Goal: Transaction & Acquisition: Purchase product/service

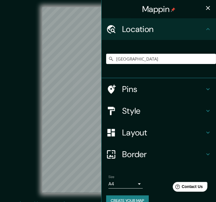
click at [139, 110] on h4 "Style" at bounding box center [163, 111] width 82 height 10
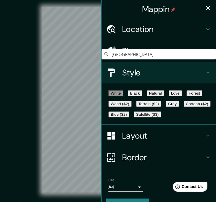
click at [142, 93] on button "Black" at bounding box center [135, 93] width 14 height 6
click at [164, 94] on button "Natural" at bounding box center [155, 93] width 17 height 6
click at [187, 96] on button "Forest" at bounding box center [195, 93] width 16 height 6
click at [182, 92] on button "Love" at bounding box center [175, 93] width 13 height 6
click at [166, 107] on button "Grey" at bounding box center [172, 104] width 13 height 6
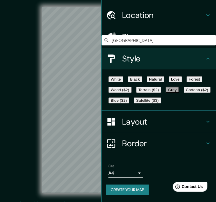
scroll to position [29, 0]
click at [154, 127] on h4 "Layout" at bounding box center [163, 122] width 82 height 10
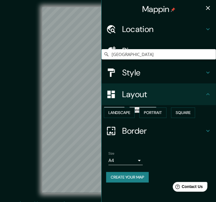
scroll to position [0, 0]
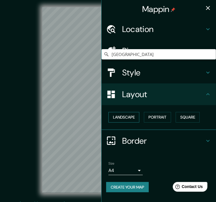
click at [126, 119] on button "Landscape" at bounding box center [124, 117] width 31 height 11
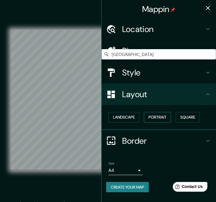
click at [158, 118] on button "Portrait" at bounding box center [157, 117] width 27 height 11
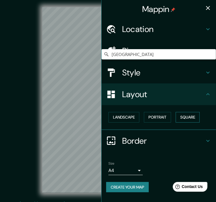
click at [192, 118] on button "Square" at bounding box center [188, 117] width 24 height 11
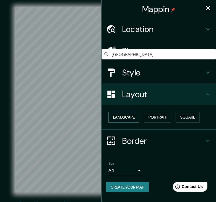
click at [124, 120] on button "Landscape" at bounding box center [124, 117] width 31 height 11
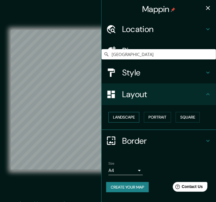
click at [126, 116] on button "Landscape" at bounding box center [124, 117] width 31 height 11
click at [143, 99] on h4 "Layout" at bounding box center [163, 94] width 82 height 10
click at [140, 147] on div "Border" at bounding box center [159, 141] width 115 height 22
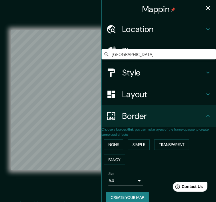
click at [143, 120] on h4 "Border" at bounding box center [163, 116] width 82 height 10
click at [144, 71] on h4 "Style" at bounding box center [163, 73] width 82 height 10
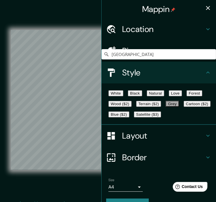
click at [164, 94] on button "Natural" at bounding box center [155, 93] width 17 height 6
click at [187, 96] on button "Forest" at bounding box center [195, 93] width 16 height 6
click at [205, 8] on icon "button" at bounding box center [208, 8] width 7 height 7
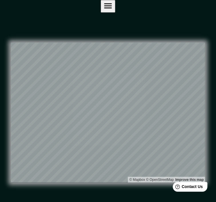
click at [211, 13] on div "© Mapbox © OpenStreetMap Improve this map" at bounding box center [108, 113] width 213 height 200
click at [113, 11] on icon "button" at bounding box center [108, 6] width 10 height 10
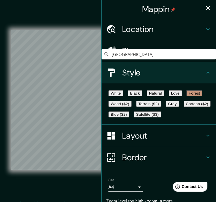
click at [208, 11] on button "button" at bounding box center [207, 7] width 11 height 11
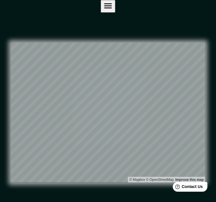
click at [113, 8] on icon "button" at bounding box center [108, 6] width 10 height 10
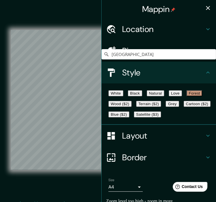
click at [186, 23] on div "Location" at bounding box center [159, 29] width 115 height 22
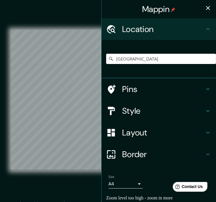
click at [137, 58] on input "[GEOGRAPHIC_DATA]" at bounding box center [161, 59] width 110 height 10
click at [90, 60] on div "Mappin Location [GEOGRAPHIC_DATA] Pins Style Layout Border Choose a border. Hin…" at bounding box center [108, 105] width 216 height 210
type input "C"
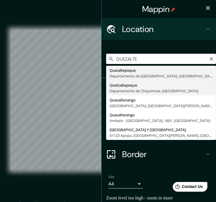
type input "Quetzaltepeque, Departamento de [GEOGRAPHIC_DATA], [GEOGRAPHIC_DATA]"
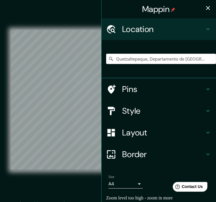
click at [206, 5] on icon "button" at bounding box center [208, 8] width 7 height 7
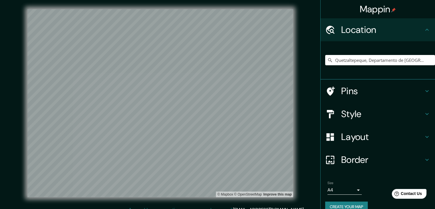
click at [216, 28] on icon at bounding box center [427, 29] width 7 height 7
click at [216, 30] on icon at bounding box center [427, 29] width 7 height 7
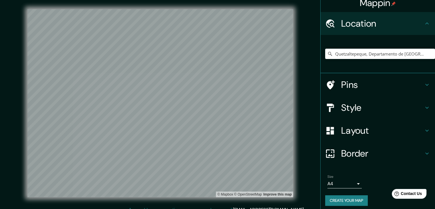
scroll to position [10, 0]
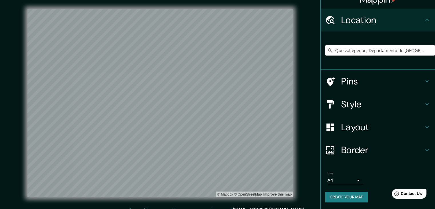
click at [216, 122] on h4 "Layout" at bounding box center [383, 126] width 82 height 11
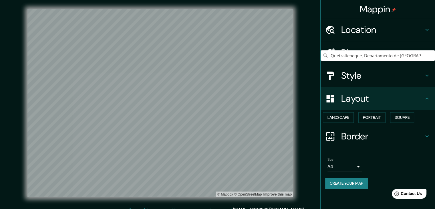
scroll to position [0, 0]
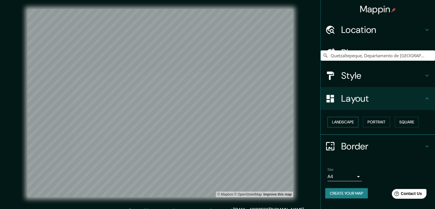
click at [216, 122] on button "Landscape" at bounding box center [343, 122] width 31 height 11
click at [216, 121] on button "Portrait" at bounding box center [376, 122] width 27 height 11
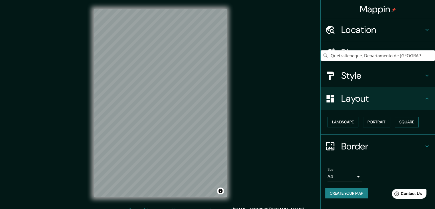
click at [216, 121] on button "Square" at bounding box center [407, 122] width 24 height 11
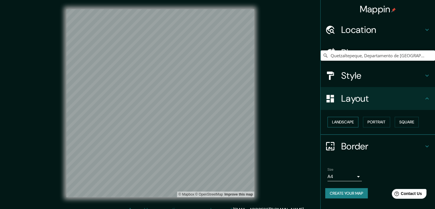
click at [216, 123] on button "Landscape" at bounding box center [343, 122] width 31 height 11
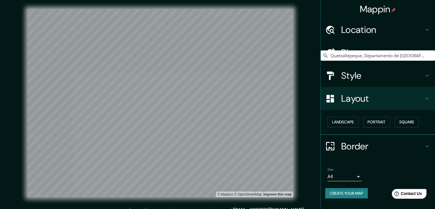
click at [216, 103] on h4 "Layout" at bounding box center [383, 98] width 82 height 11
click at [216, 141] on h4 "Border" at bounding box center [383, 146] width 82 height 11
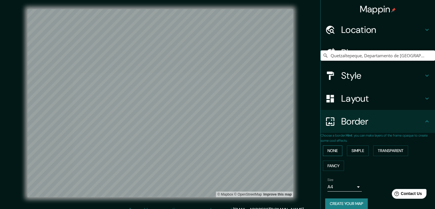
click at [216, 152] on button "None" at bounding box center [332, 150] width 19 height 11
click at [216, 151] on button "Simple" at bounding box center [358, 150] width 22 height 11
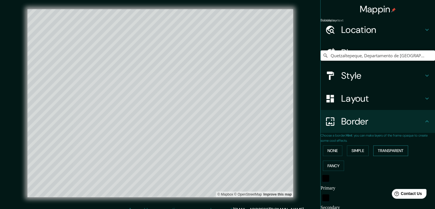
click at [216, 151] on button "Transparent" at bounding box center [391, 150] width 35 height 11
click at [216, 163] on button "Fancy" at bounding box center [333, 166] width 21 height 11
click at [216, 147] on button "None" at bounding box center [332, 150] width 19 height 11
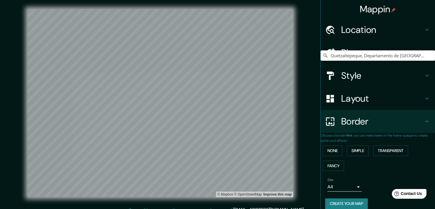
click at [216, 125] on h4 "Border" at bounding box center [383, 121] width 82 height 11
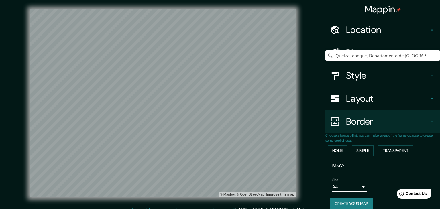
click at [216, 193] on body "Mappin Location [GEOGRAPHIC_DATA], [GEOGRAPHIC_DATA], [GEOGRAPHIC_DATA] Pins St…" at bounding box center [220, 104] width 440 height 209
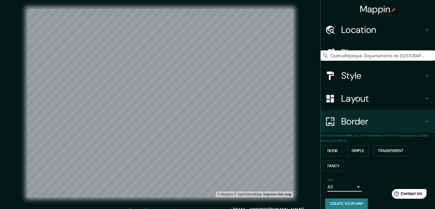
click at [216, 78] on h4 "Style" at bounding box center [383, 75] width 82 height 11
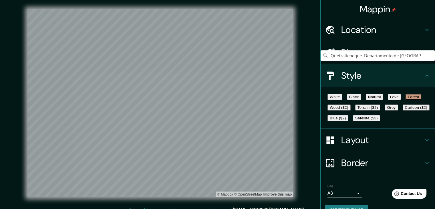
click at [216, 78] on h4 "Style" at bounding box center [383, 75] width 82 height 11
click at [216, 100] on button "Black" at bounding box center [354, 97] width 14 height 6
click at [216, 100] on button "White" at bounding box center [335, 97] width 15 height 6
click at [216, 99] on button "Love" at bounding box center [394, 97] width 13 height 6
click at [216, 100] on button "Forest" at bounding box center [414, 97] width 16 height 6
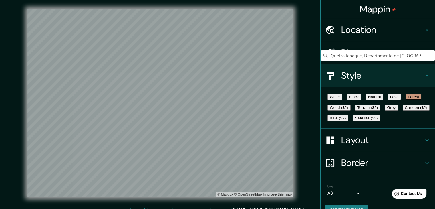
click at [216, 31] on h4 "Location" at bounding box center [383, 29] width 82 height 11
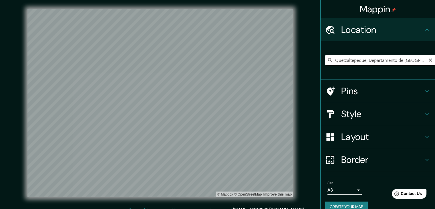
click at [216, 58] on icon "Clear" at bounding box center [431, 60] width 5 height 5
click at [216, 61] on input "Pick your city or area" at bounding box center [381, 60] width 110 height 10
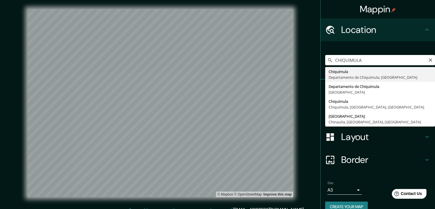
type input "Chiquimula, [GEOGRAPHIC_DATA], [GEOGRAPHIC_DATA]"
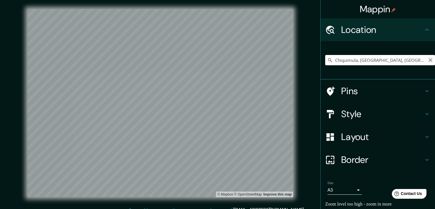
click at [216, 59] on icon "Clear" at bounding box center [430, 59] width 3 height 3
click at [216, 62] on input "Pick your city or area" at bounding box center [381, 60] width 110 height 10
type input "[GEOGRAPHIC_DATA]"
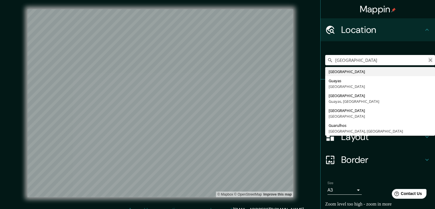
click at [216, 60] on icon "Clear" at bounding box center [430, 59] width 3 height 3
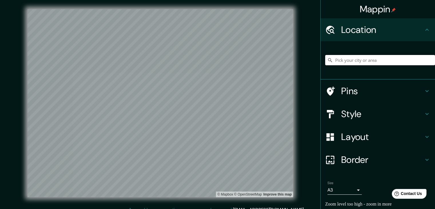
click at [216, 63] on input "Pick your city or area" at bounding box center [381, 60] width 110 height 10
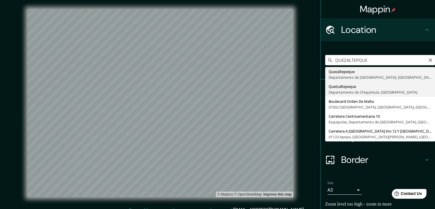
type input "Quetzaltepeque, Departamento de [GEOGRAPHIC_DATA], [GEOGRAPHIC_DATA]"
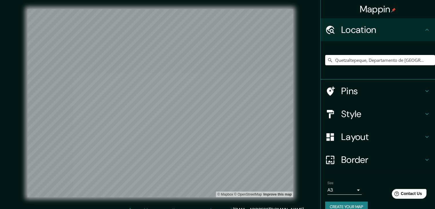
click at [216, 88] on icon at bounding box center [427, 91] width 7 height 7
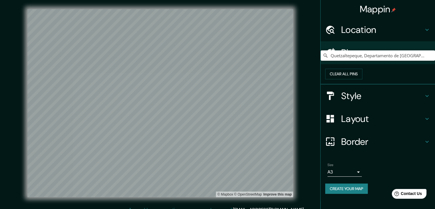
click at [216, 50] on icon at bounding box center [427, 52] width 7 height 7
click at [216, 51] on icon at bounding box center [331, 52] width 8 height 9
click at [216, 100] on h4 "Style" at bounding box center [383, 95] width 82 height 11
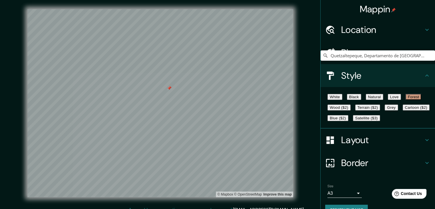
click at [216, 98] on button "White" at bounding box center [335, 97] width 15 height 6
click at [216, 99] on button "Black" at bounding box center [354, 97] width 14 height 6
click at [216, 99] on button "Natural" at bounding box center [374, 97] width 17 height 6
click at [216, 99] on button "Love" at bounding box center [394, 97] width 13 height 6
click at [216, 100] on button "Forest" at bounding box center [414, 97] width 16 height 6
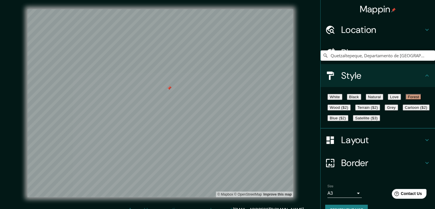
click at [216, 111] on button "Grey" at bounding box center [391, 108] width 13 height 6
click at [216, 100] on button "White" at bounding box center [335, 97] width 15 height 6
